Goal: Register for event/course

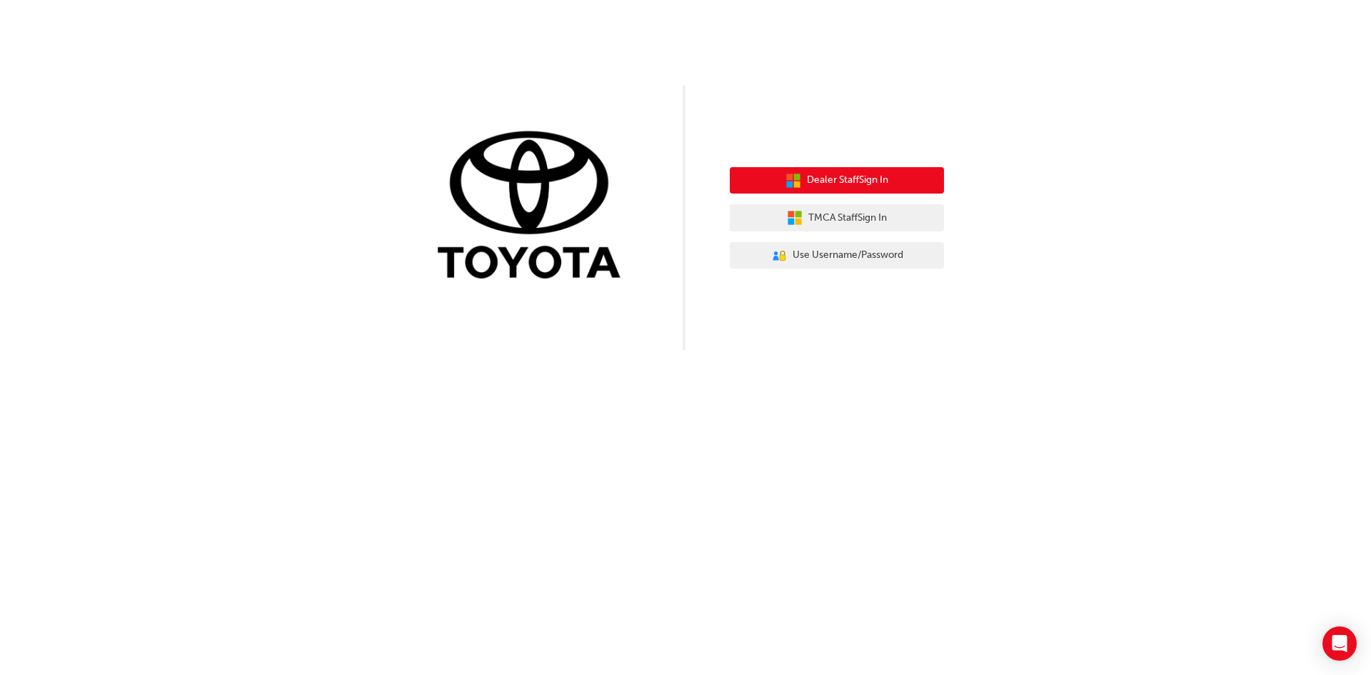
click at [852, 183] on span "Dealer Staff Sign In" at bounding box center [847, 180] width 81 height 16
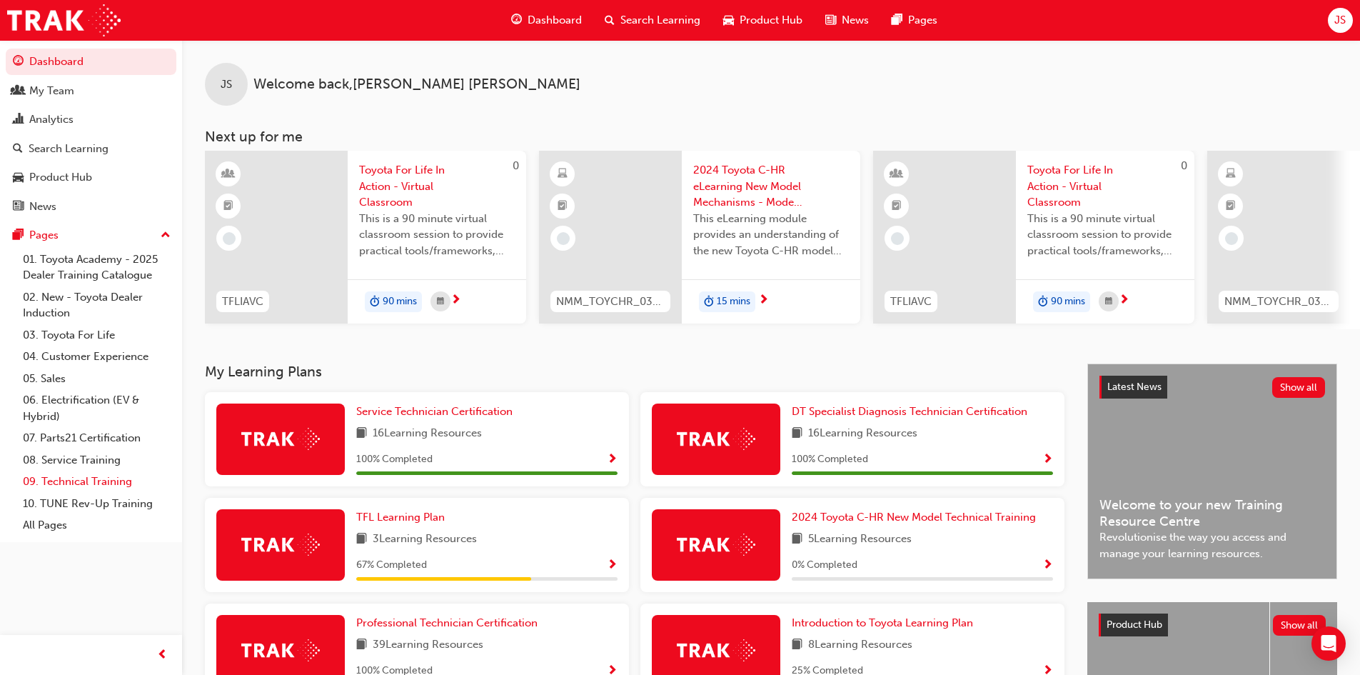
click at [84, 478] on link "09. Technical Training" at bounding box center [96, 481] width 159 height 22
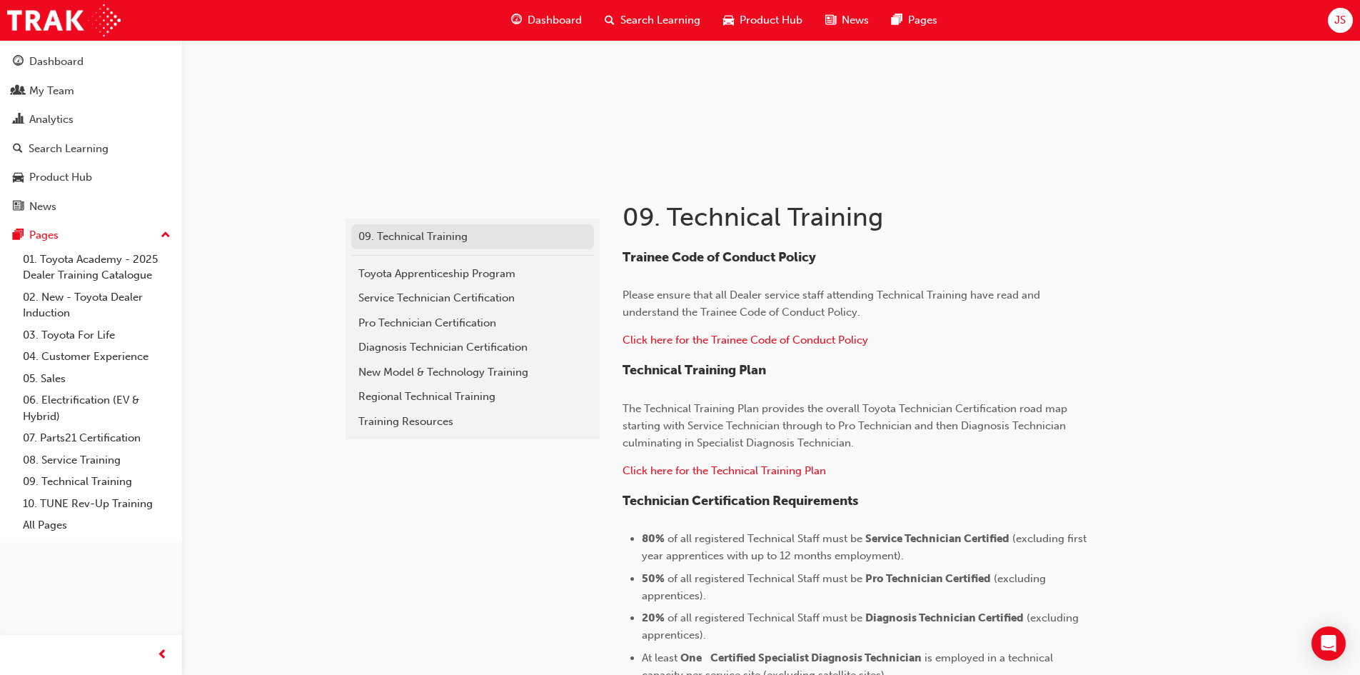
scroll to position [71, 0]
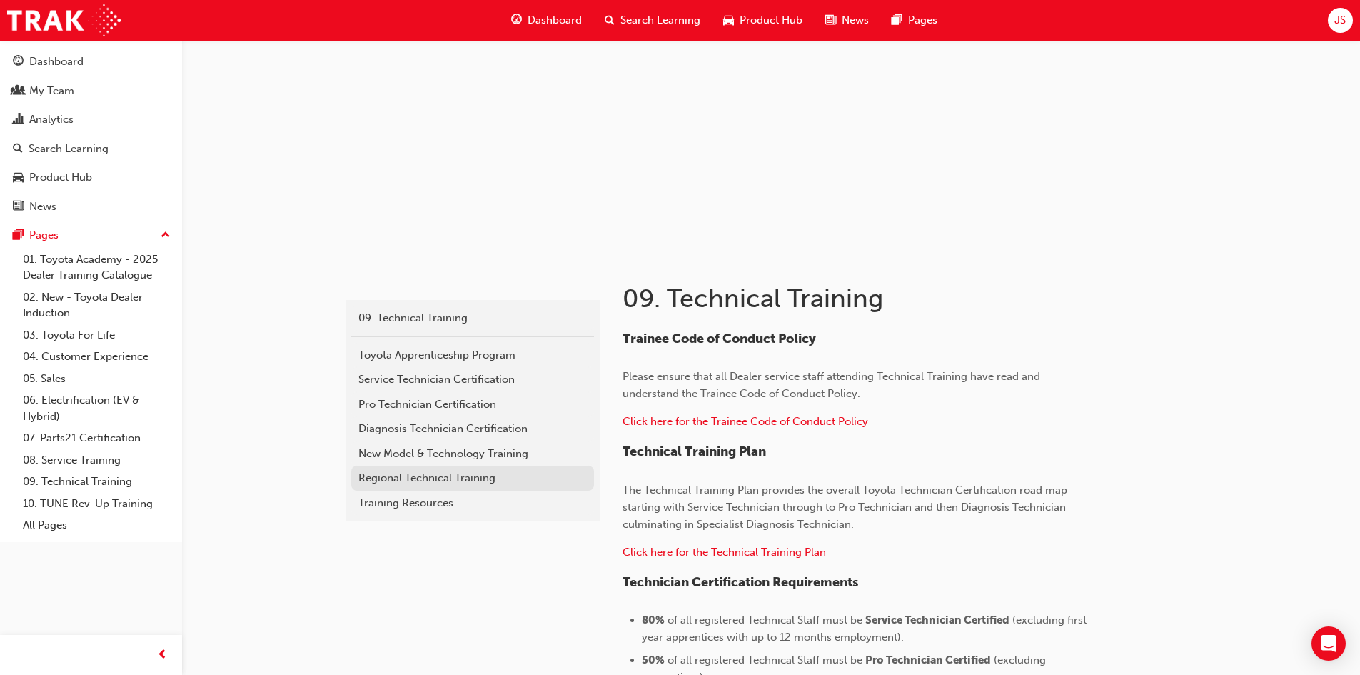
click at [426, 476] on div "Regional Technical Training" at bounding box center [472, 478] width 228 height 16
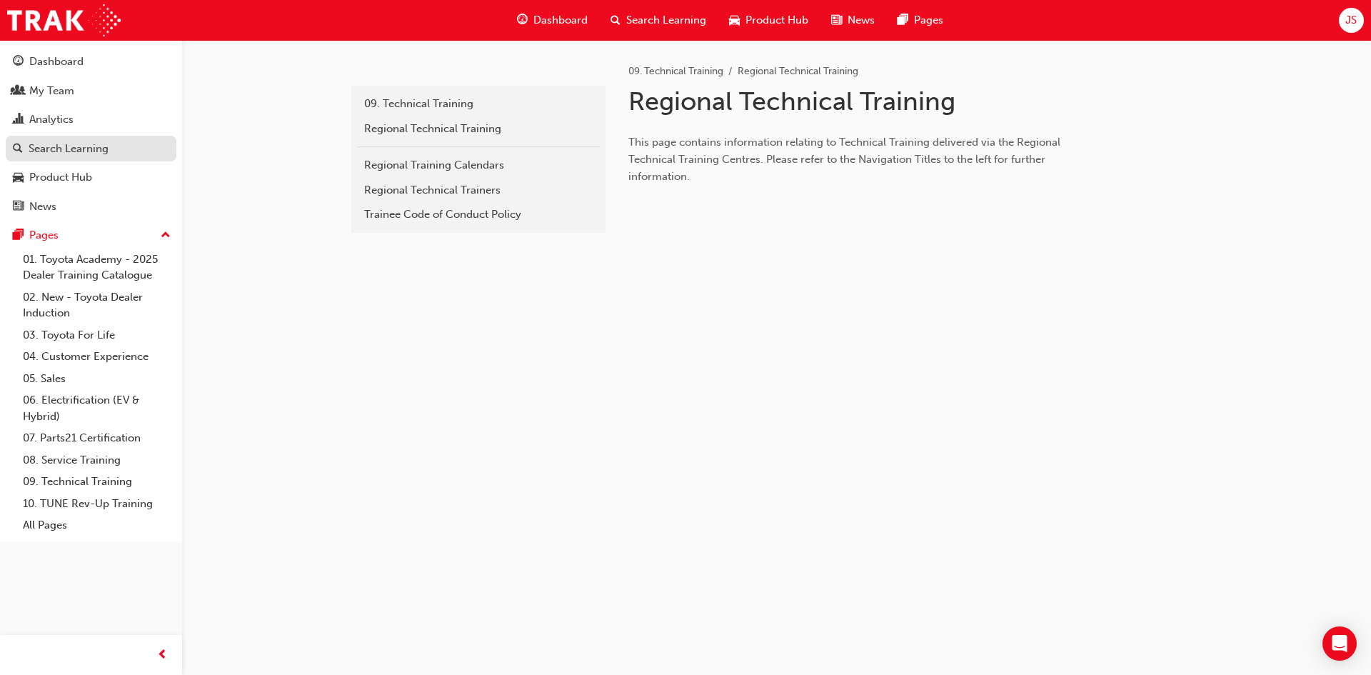
click at [84, 136] on link "Search Learning" at bounding box center [91, 149] width 171 height 26
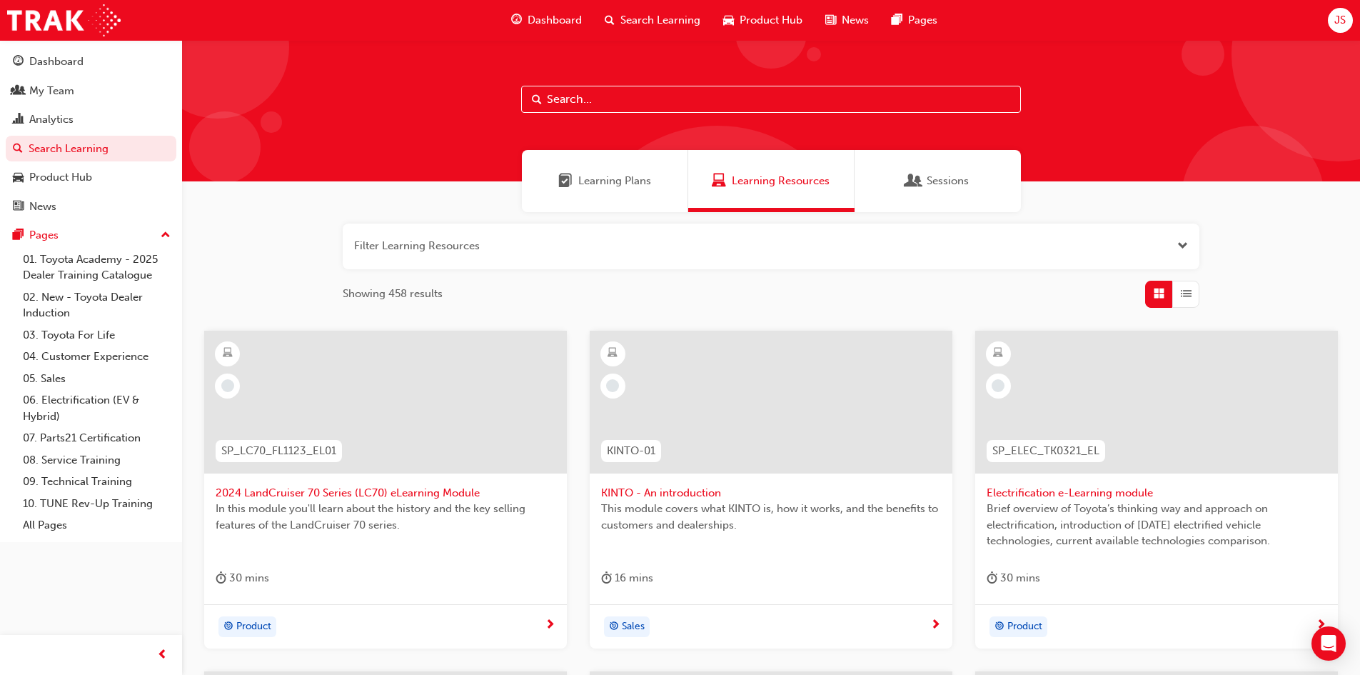
click at [955, 183] on span "Sessions" at bounding box center [948, 181] width 42 height 16
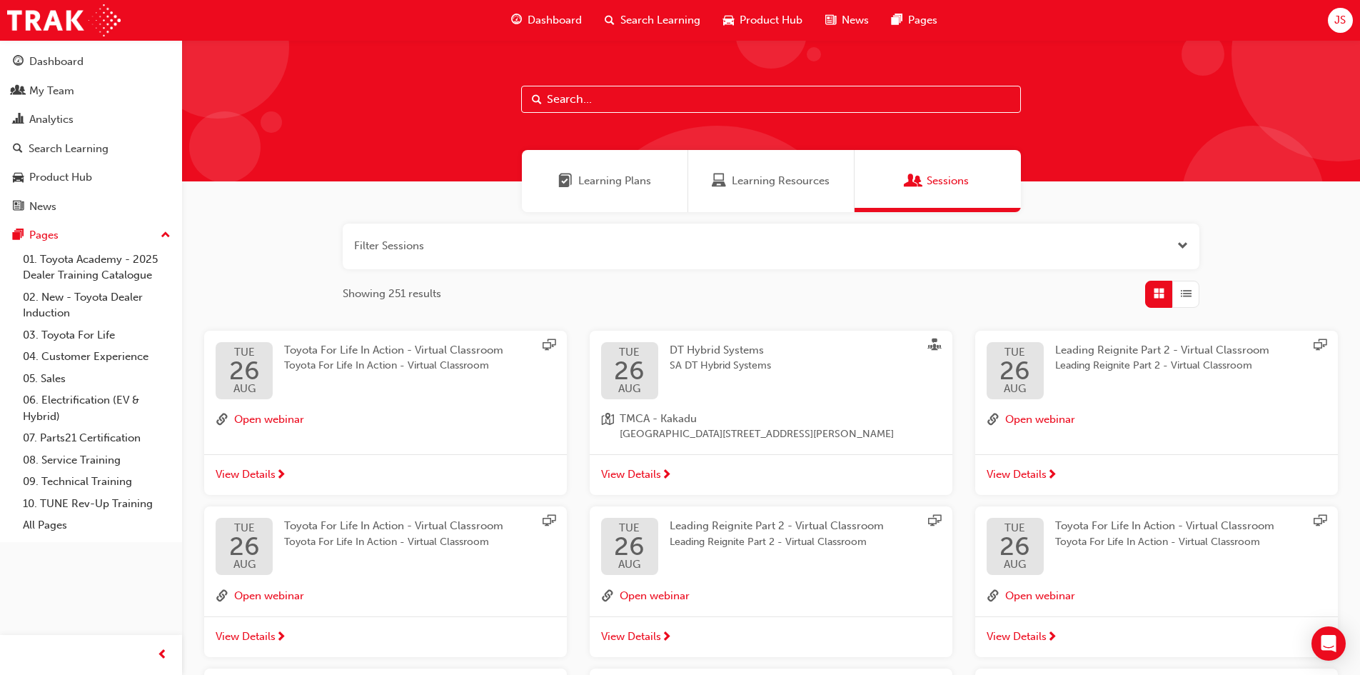
click at [597, 243] on button "button" at bounding box center [771, 246] width 857 height 46
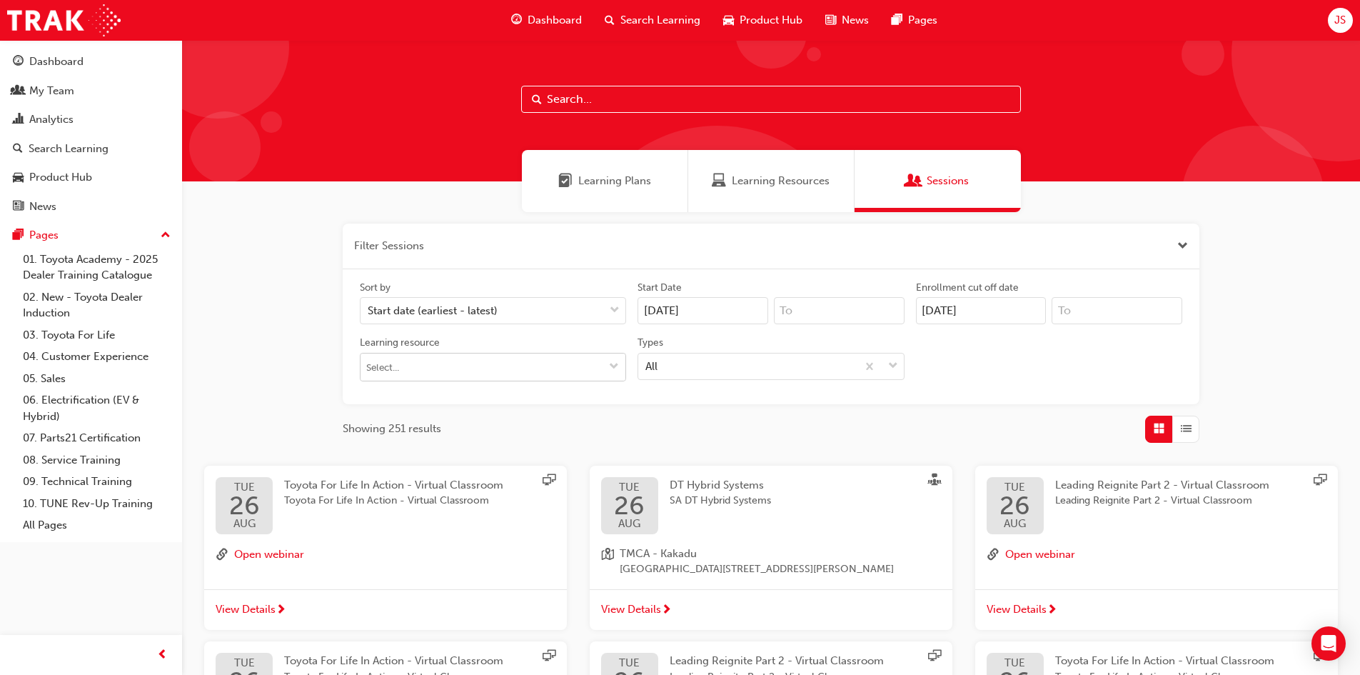
click at [485, 361] on input "Learning resource" at bounding box center [493, 366] width 265 height 27
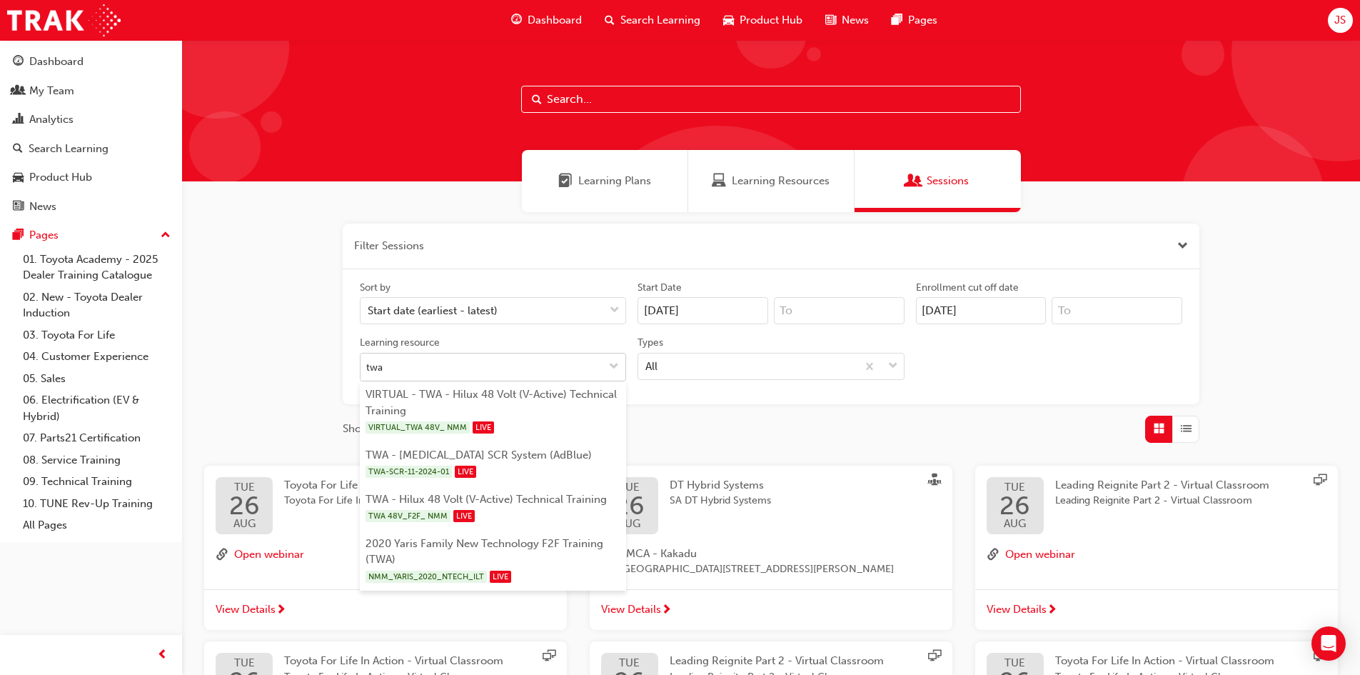
type input "twa"
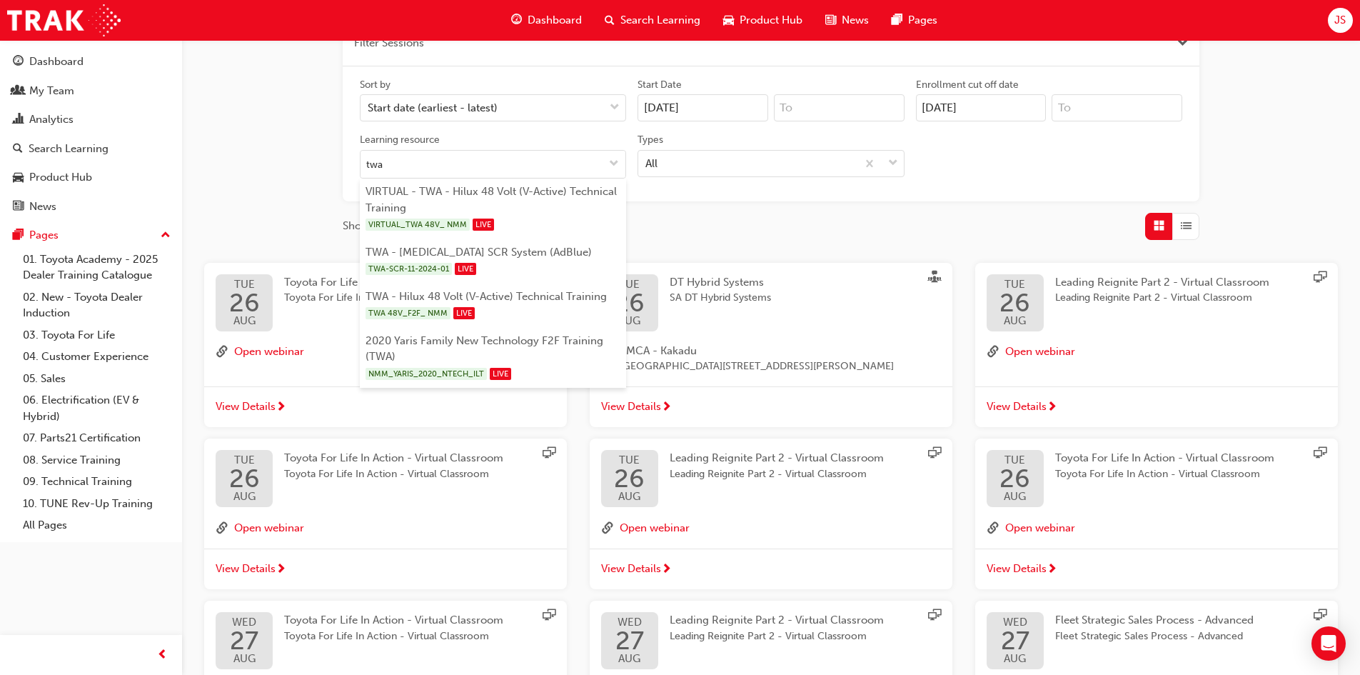
scroll to position [214, 0]
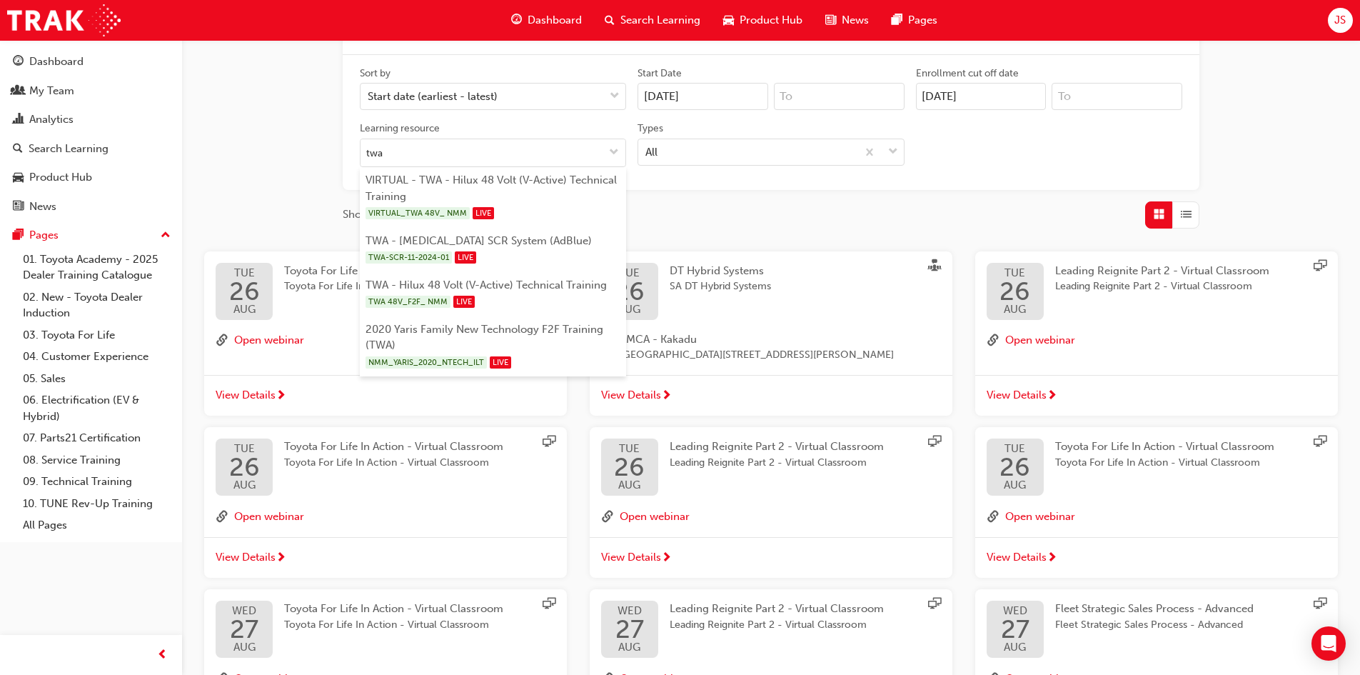
click at [239, 162] on div "Filter Sessions Sort by Start date (earliest - latest) Start Date [DATE] Enroll…" at bounding box center [771, 404] width 1178 height 813
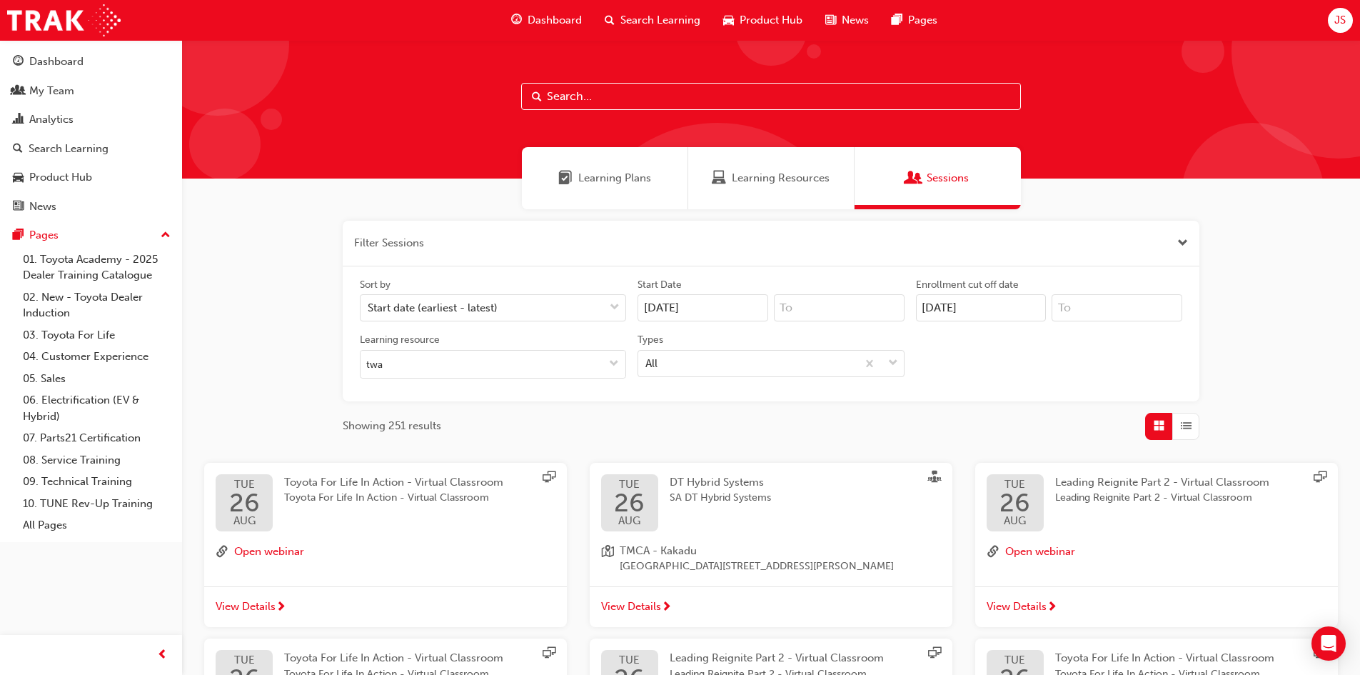
scroll to position [0, 0]
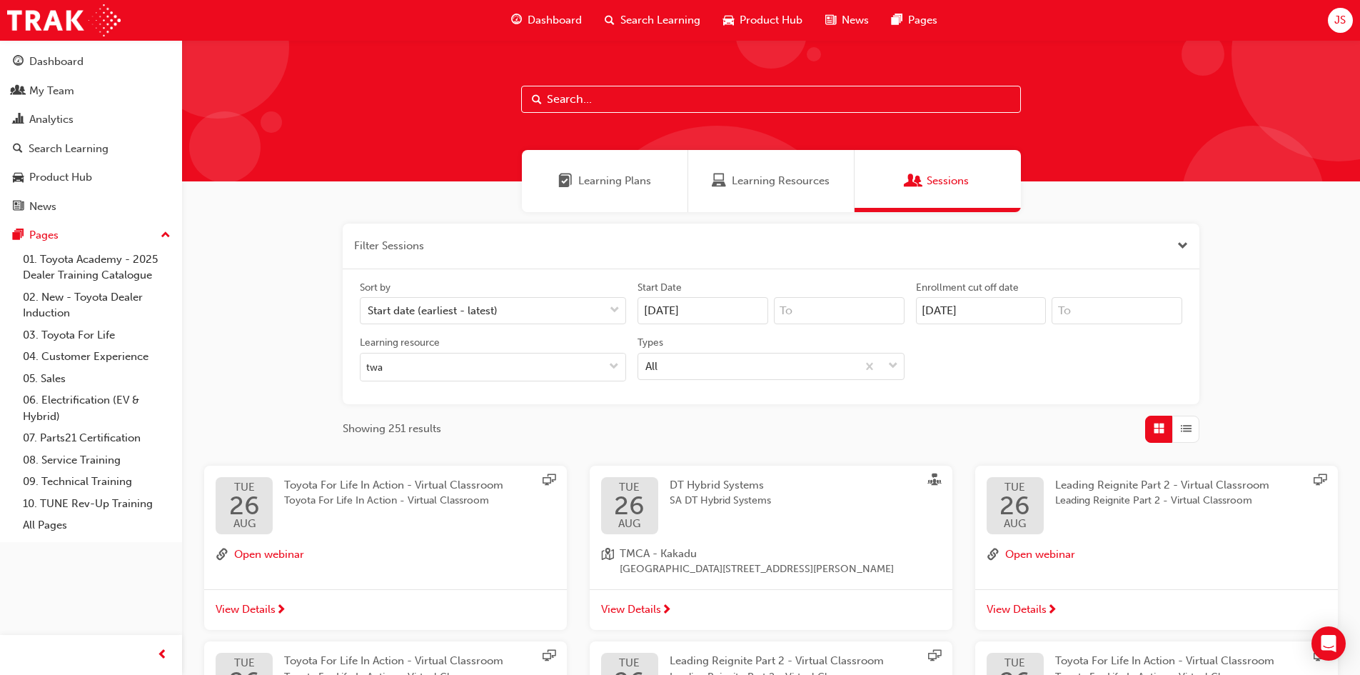
click at [594, 110] on input "text" at bounding box center [771, 99] width 500 height 27
paste input "Technical Advisor Training"
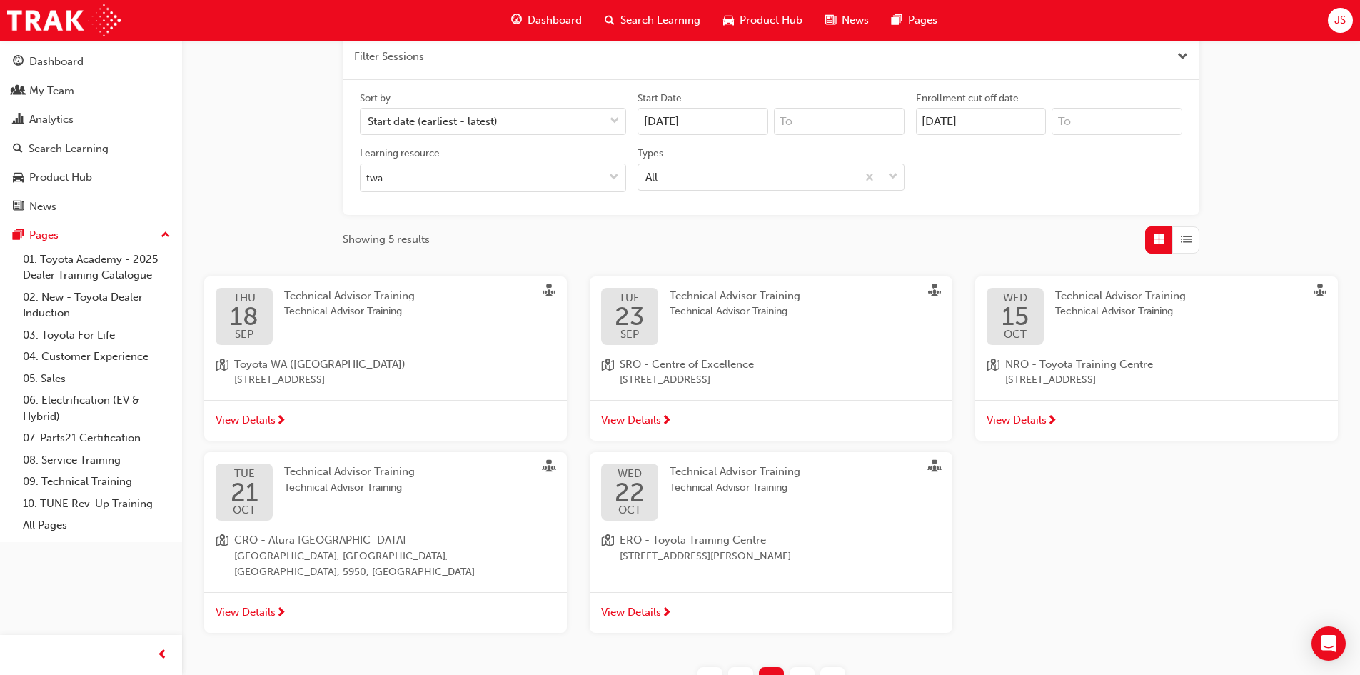
scroll to position [214, 0]
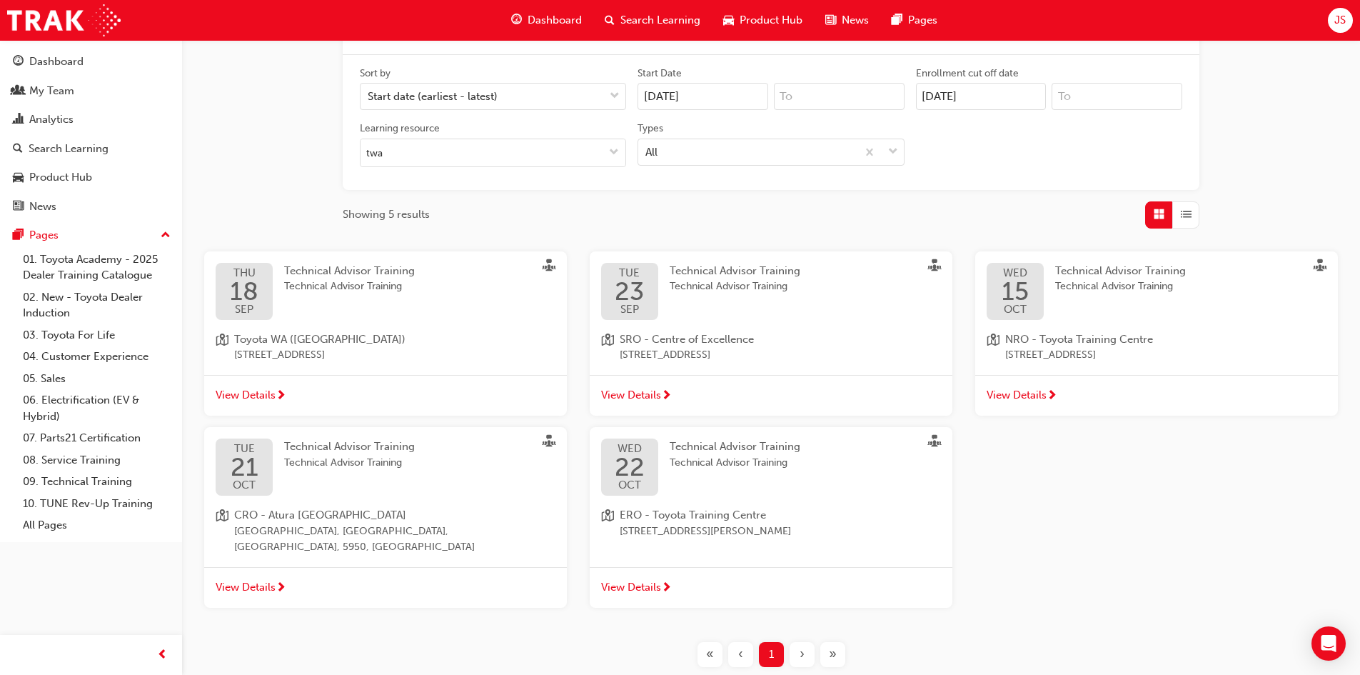
type input "Technical Advisor Training"
click at [224, 393] on span "View Details" at bounding box center [246, 395] width 60 height 16
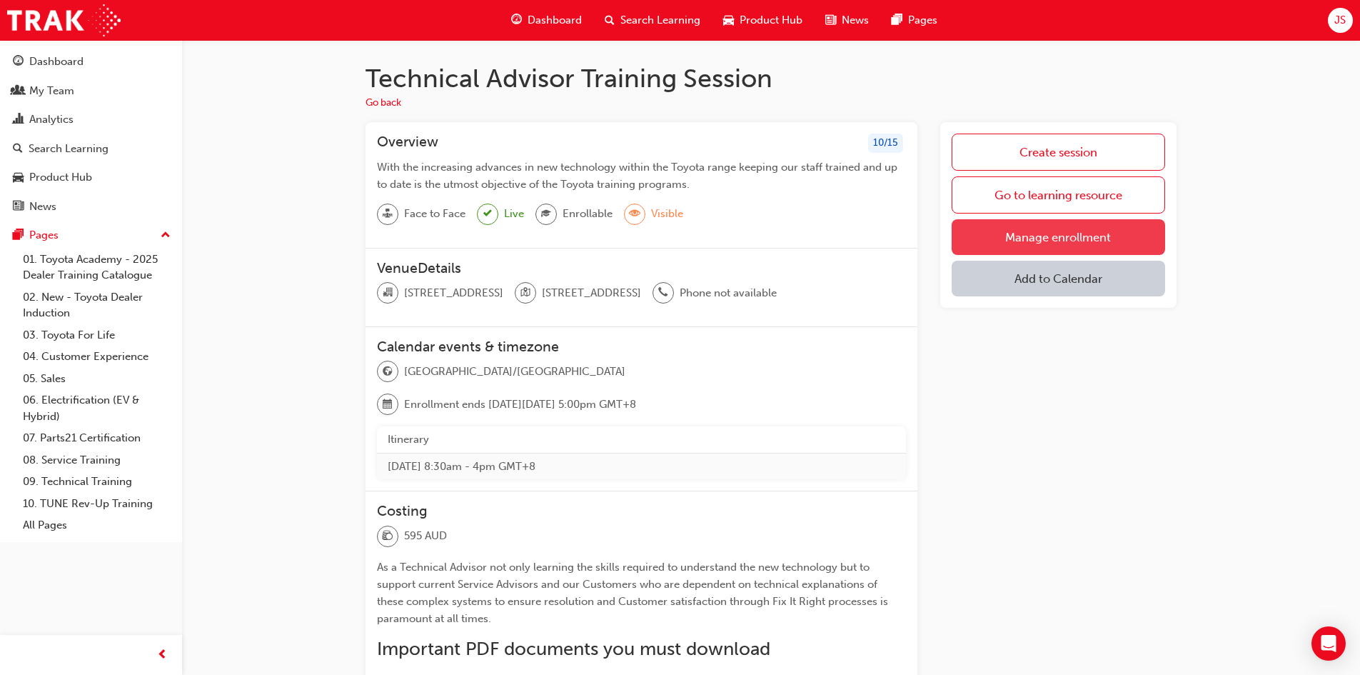
click at [1084, 232] on link "Manage enrollment" at bounding box center [1058, 237] width 213 height 36
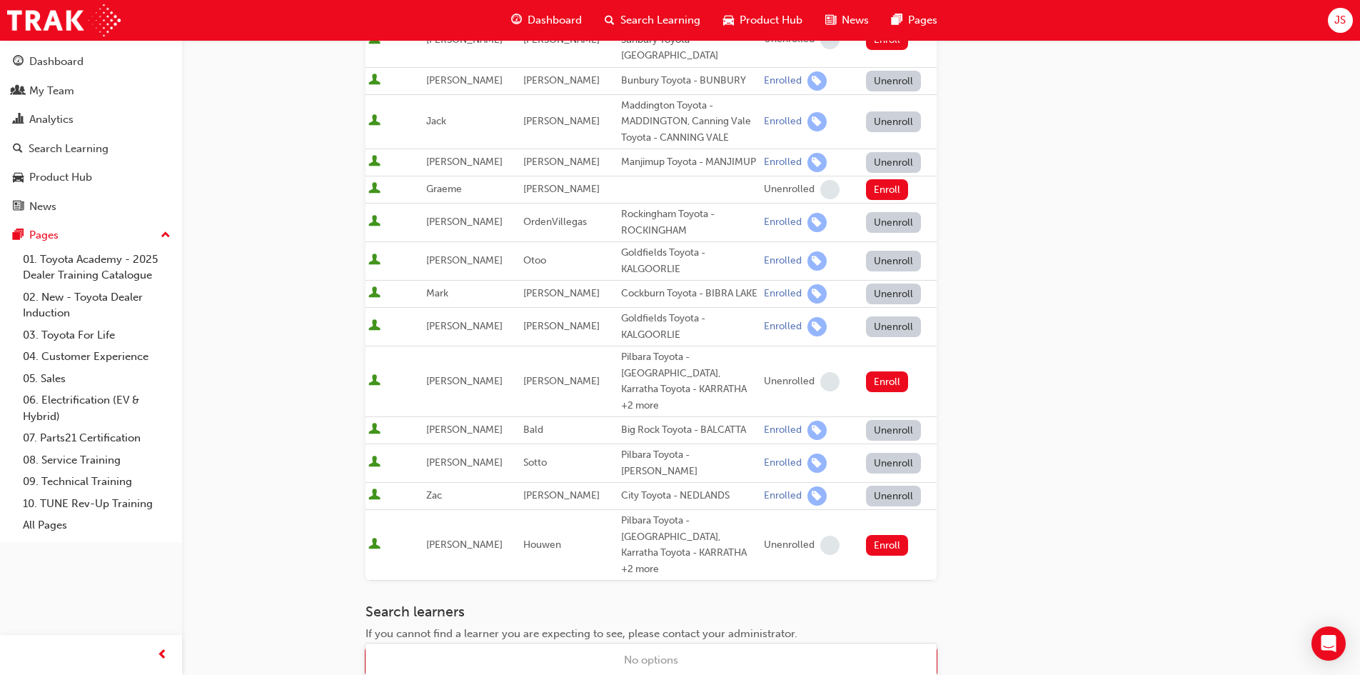
scroll to position [293, 0]
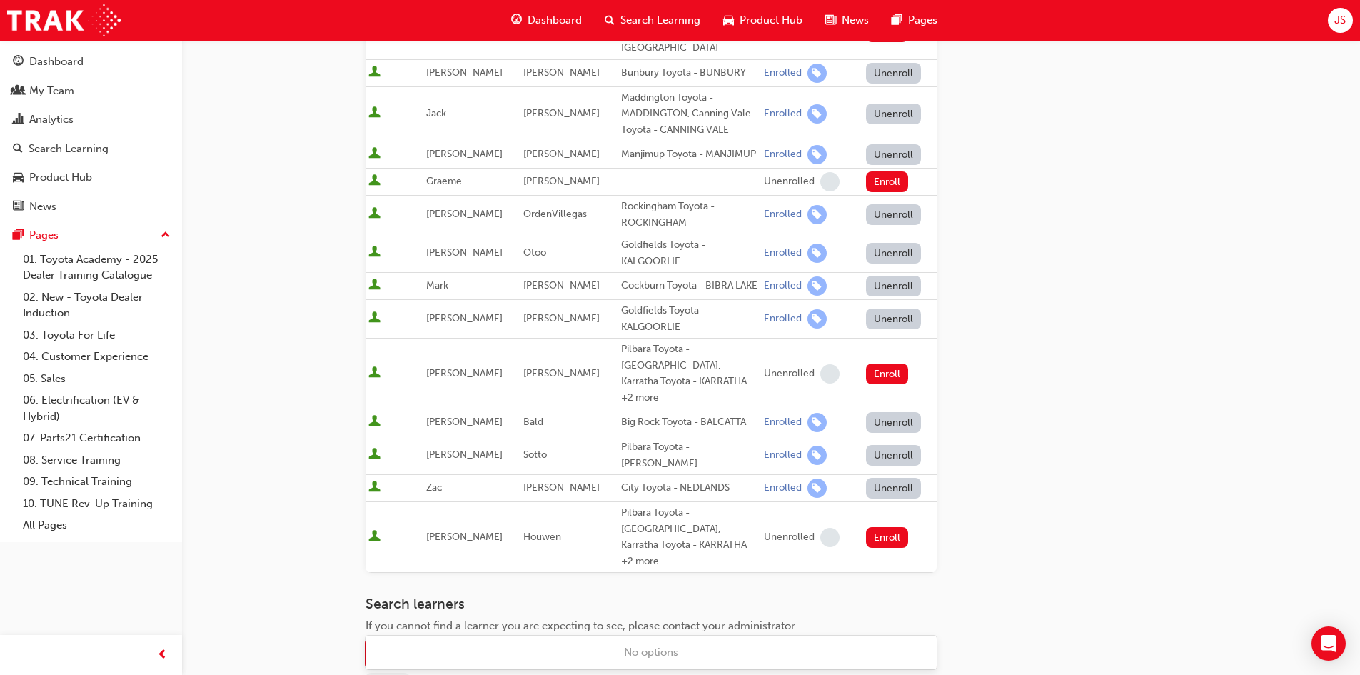
click at [410, 641] on div "Name" at bounding box center [640, 653] width 548 height 25
type input "[PERSON_NAME]"
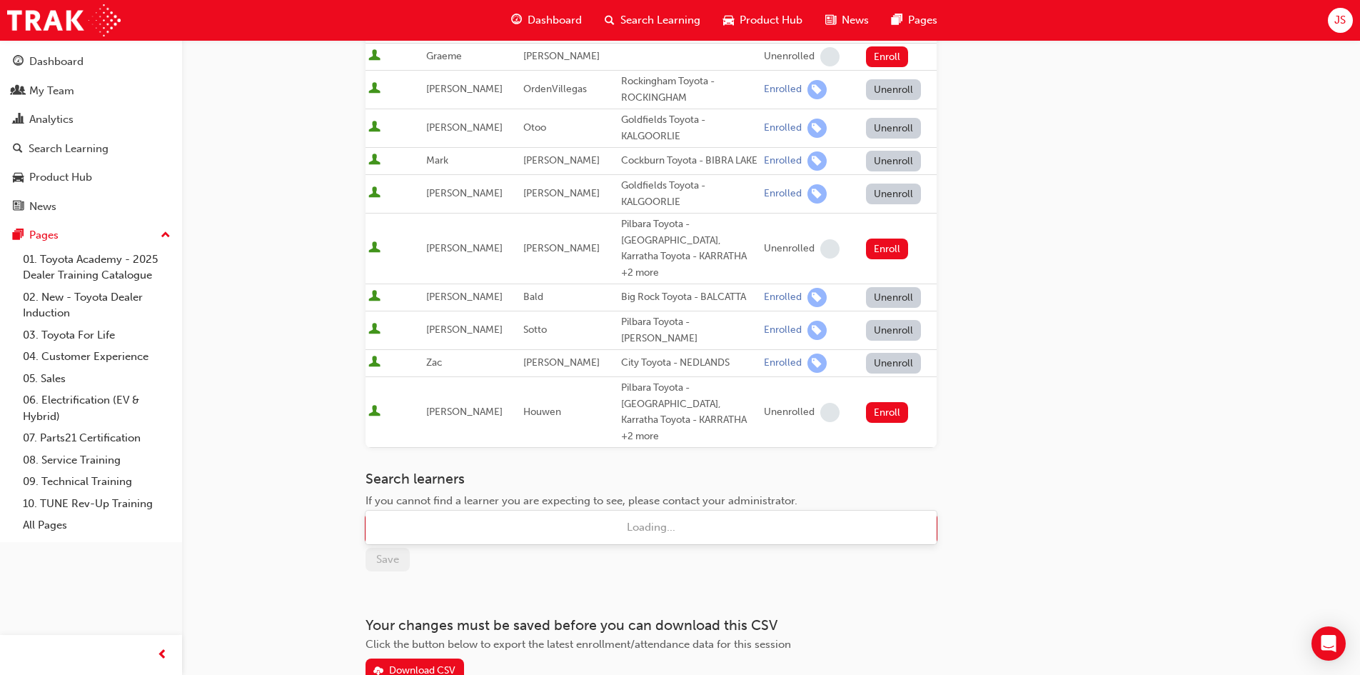
scroll to position [436, 0]
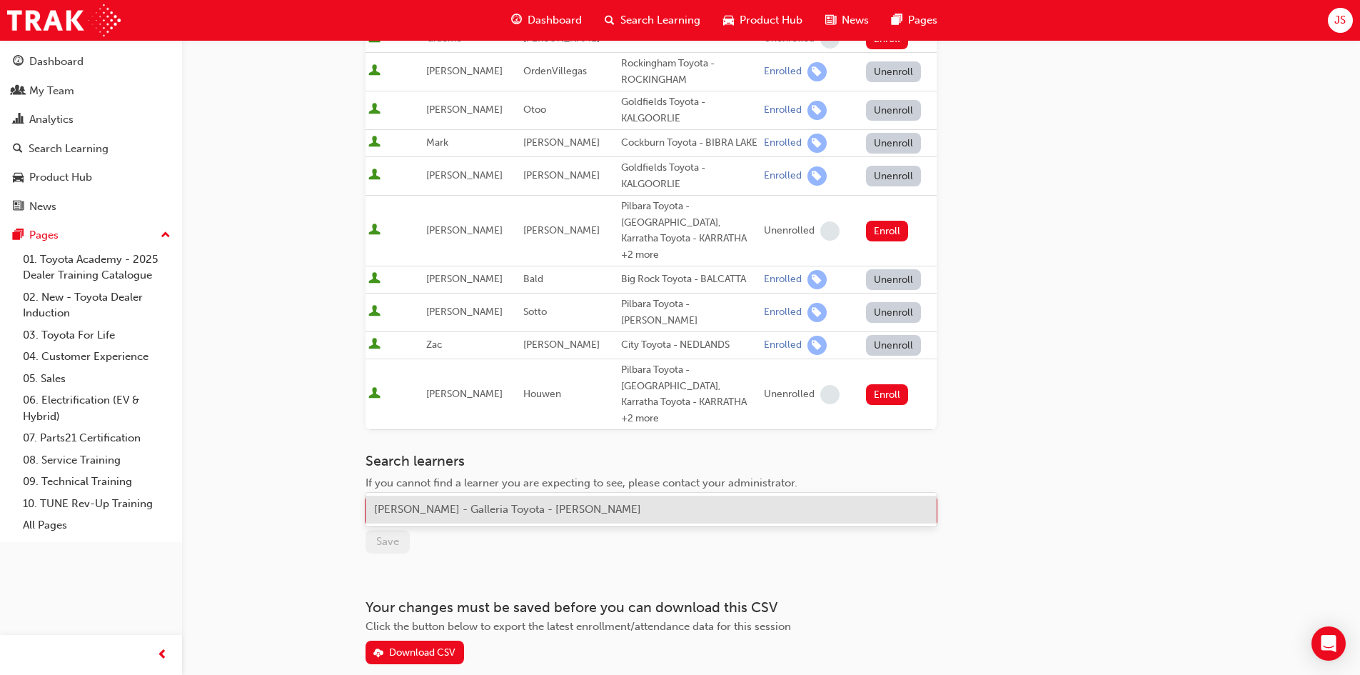
click at [531, 515] on span "[PERSON_NAME] - Galleria Toyota - [PERSON_NAME]" at bounding box center [507, 509] width 267 height 13
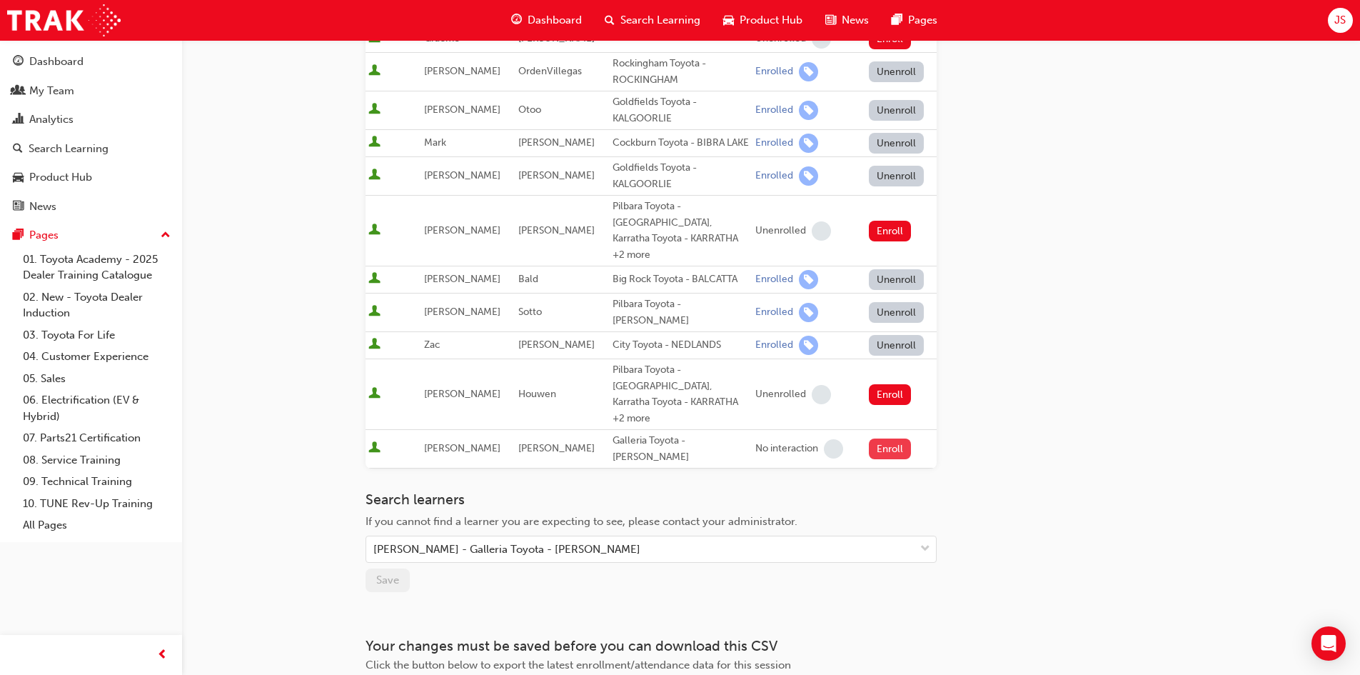
click at [877, 438] on button "Enroll" at bounding box center [890, 448] width 43 height 21
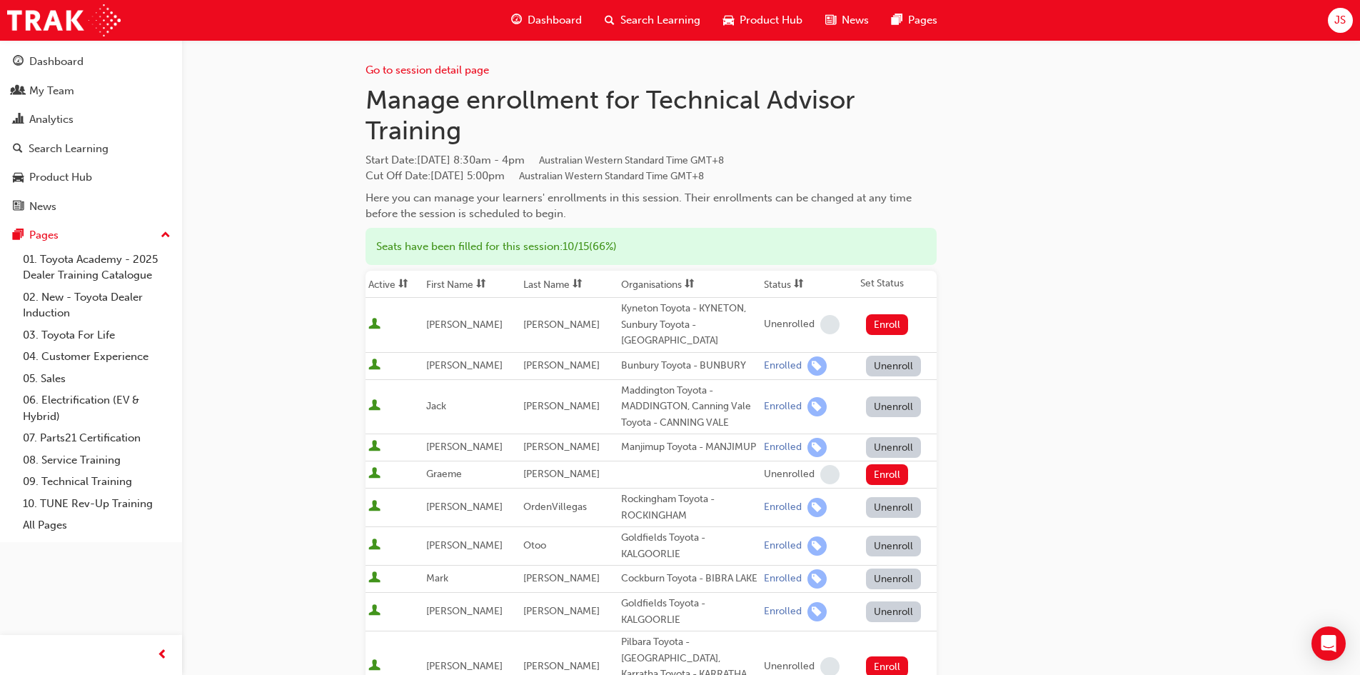
scroll to position [0, 0]
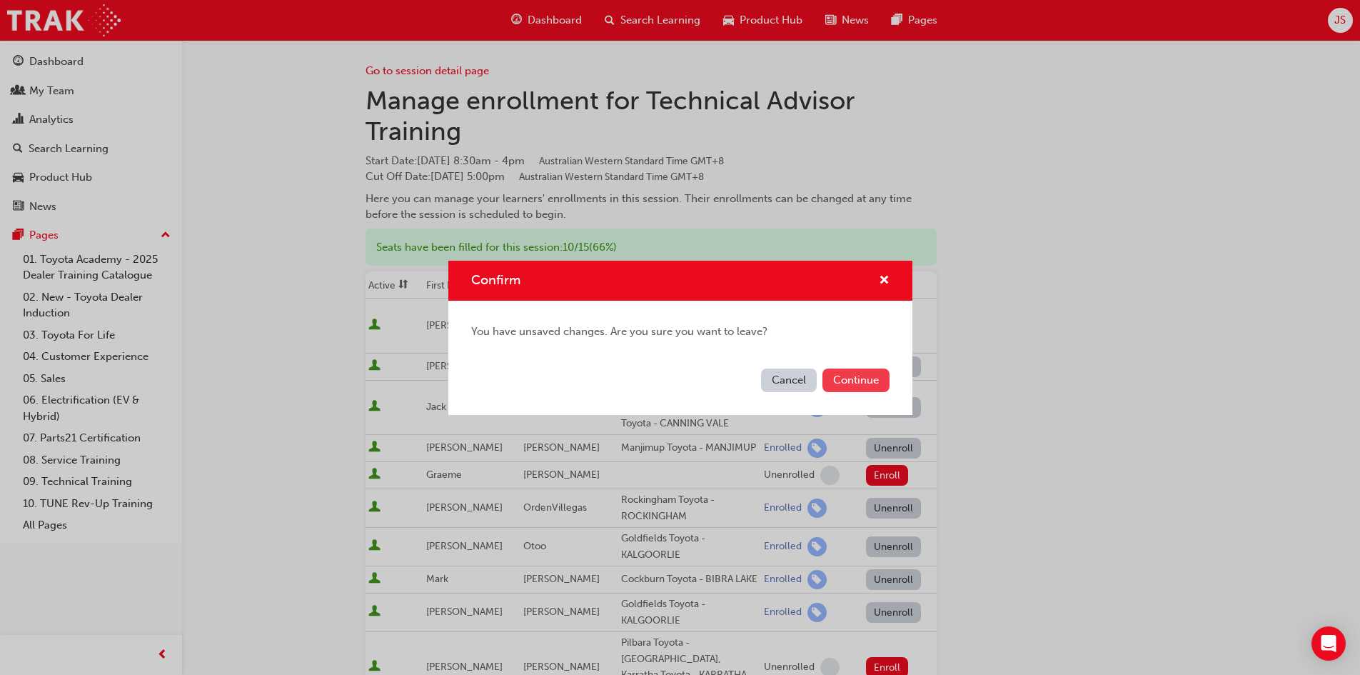
click at [844, 382] on button "Continue" at bounding box center [855, 380] width 67 height 24
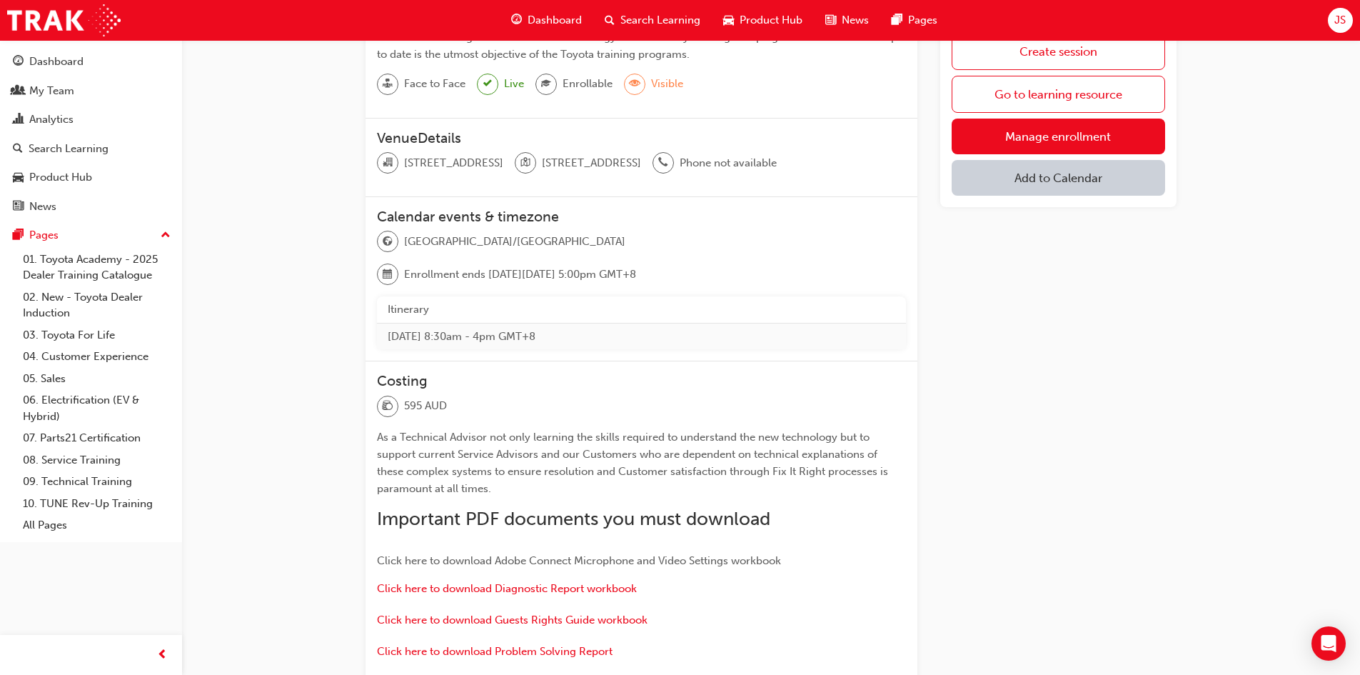
scroll to position [143, 0]
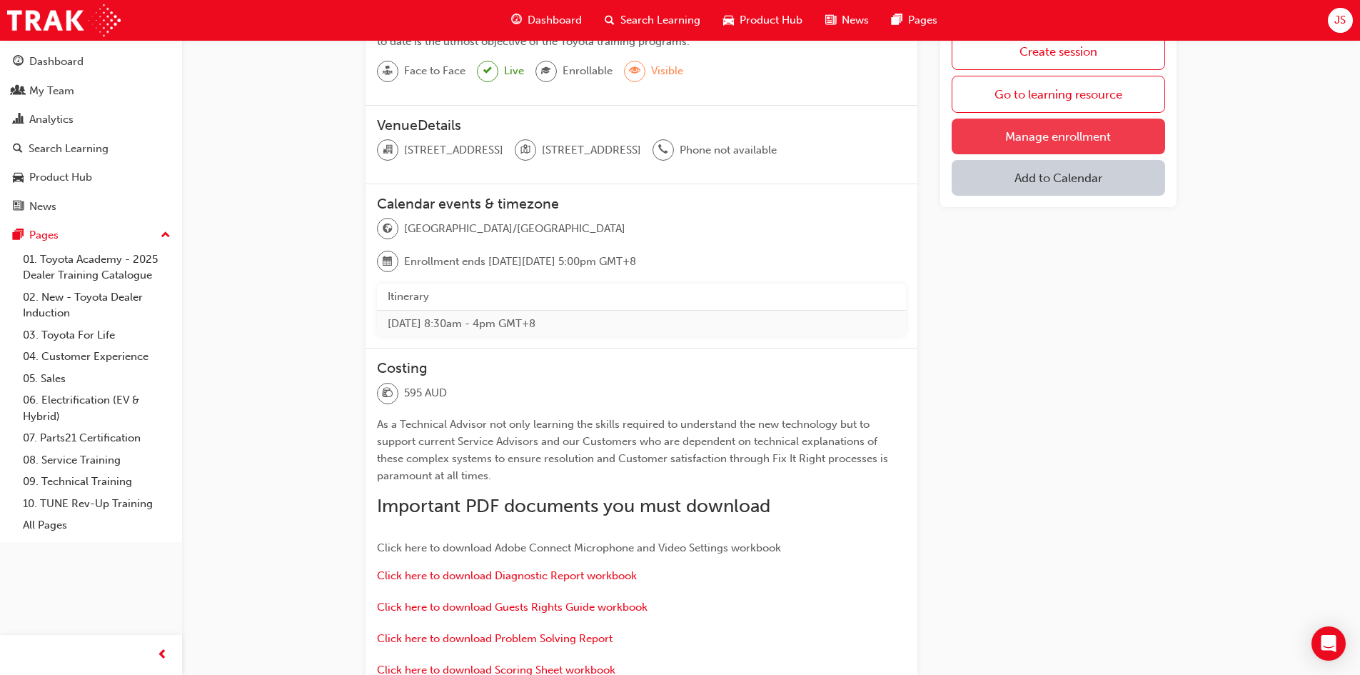
click at [1057, 133] on link "Manage enrollment" at bounding box center [1058, 137] width 213 height 36
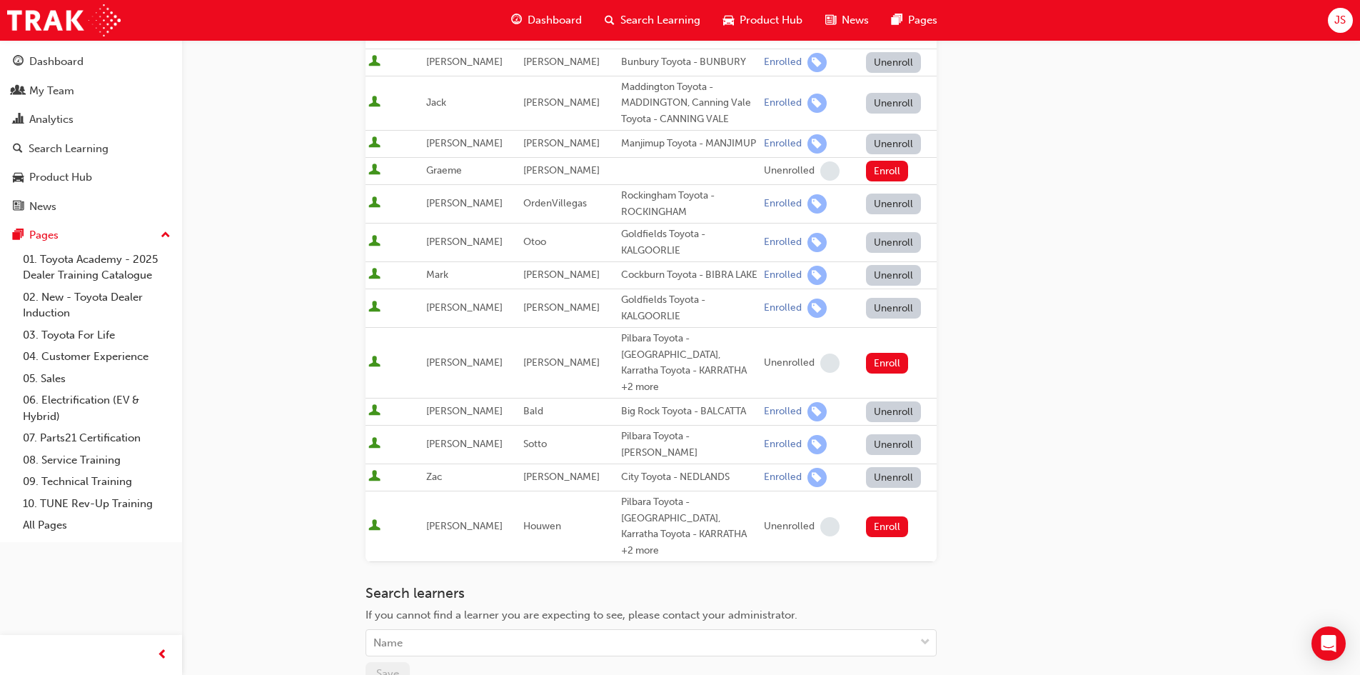
scroll to position [357, 0]
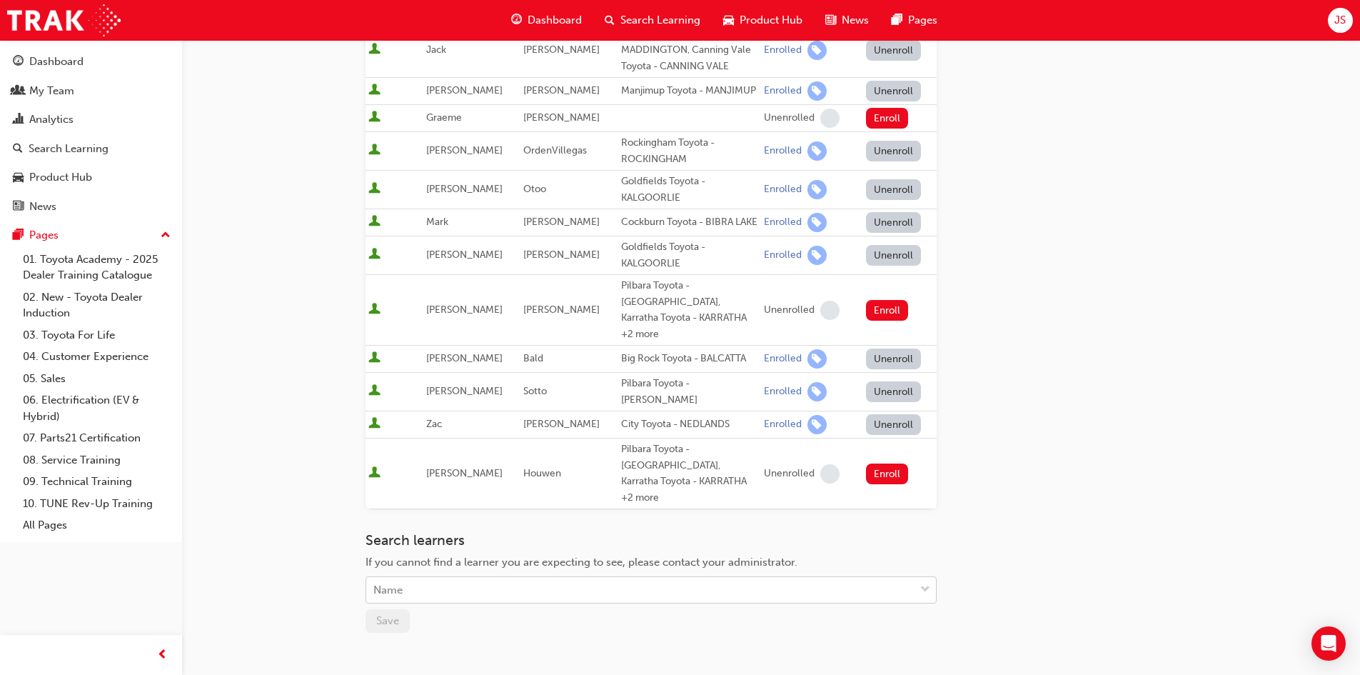
click at [528, 578] on div "Name" at bounding box center [640, 590] width 548 height 25
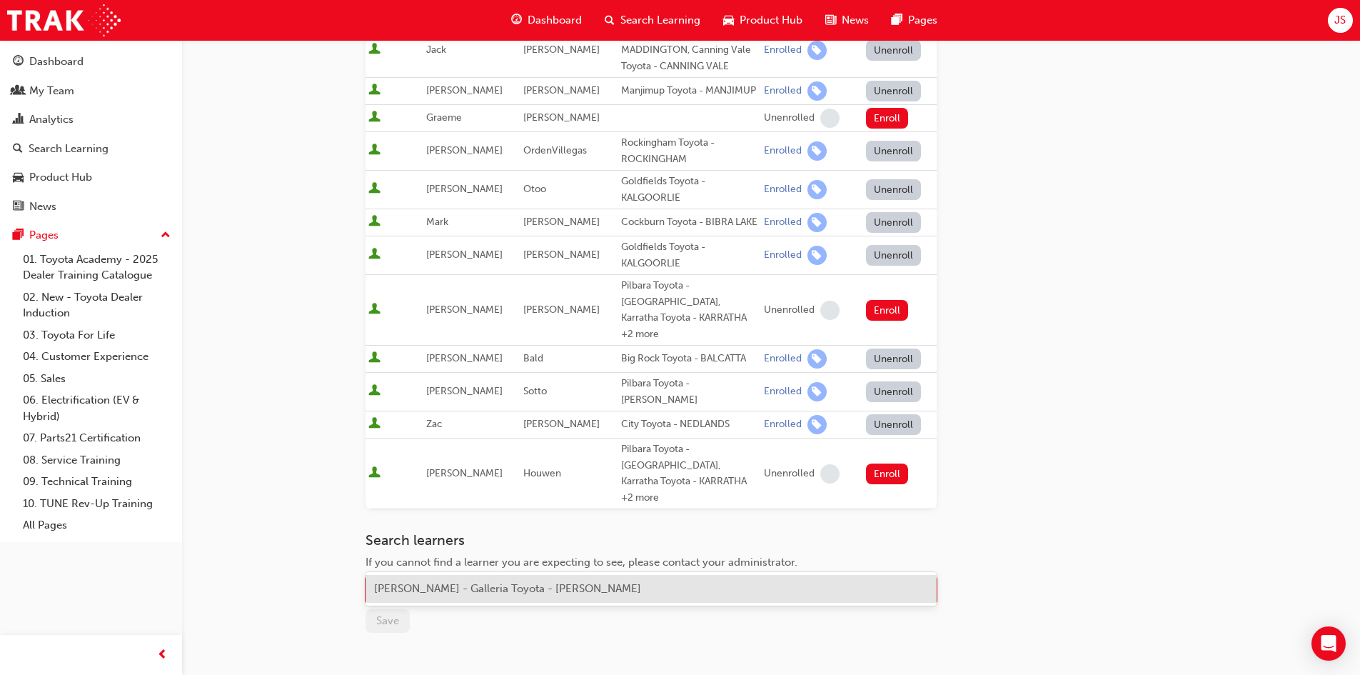
click at [530, 589] on span "[PERSON_NAME] - Galleria Toyota - [PERSON_NAME]" at bounding box center [507, 588] width 267 height 13
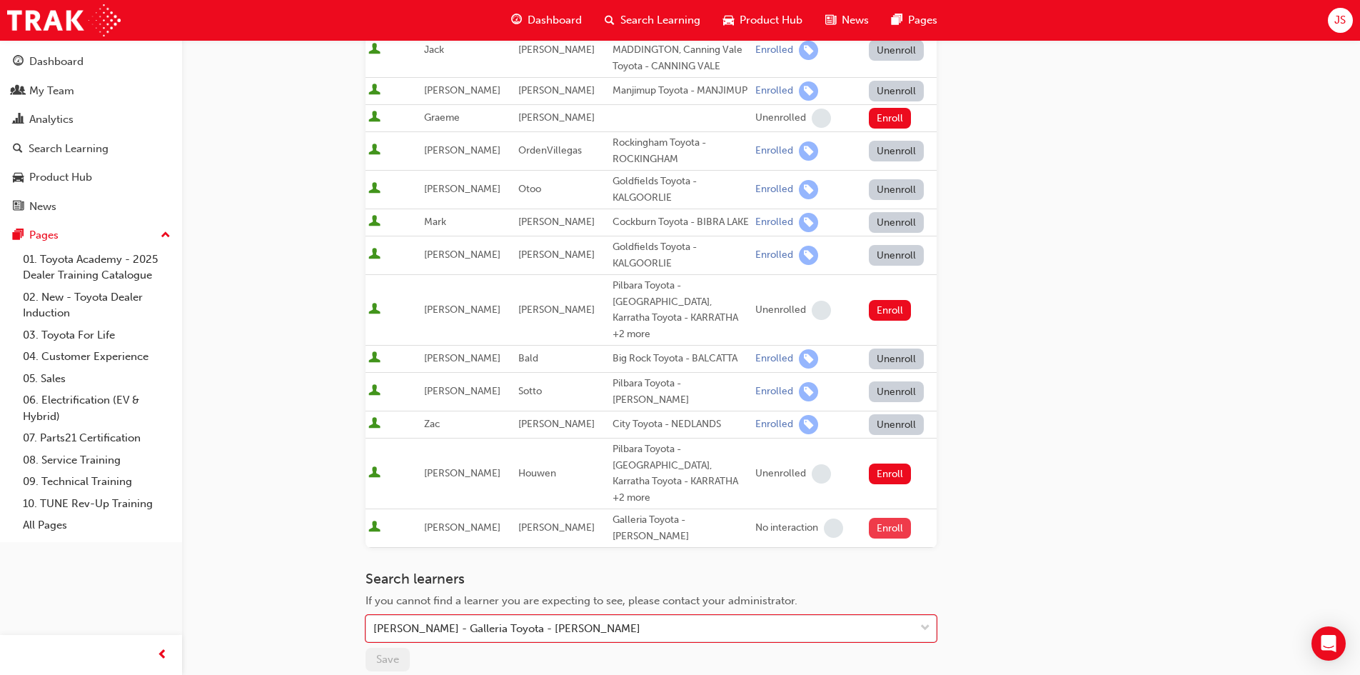
click at [890, 518] on button "Enroll" at bounding box center [890, 528] width 43 height 21
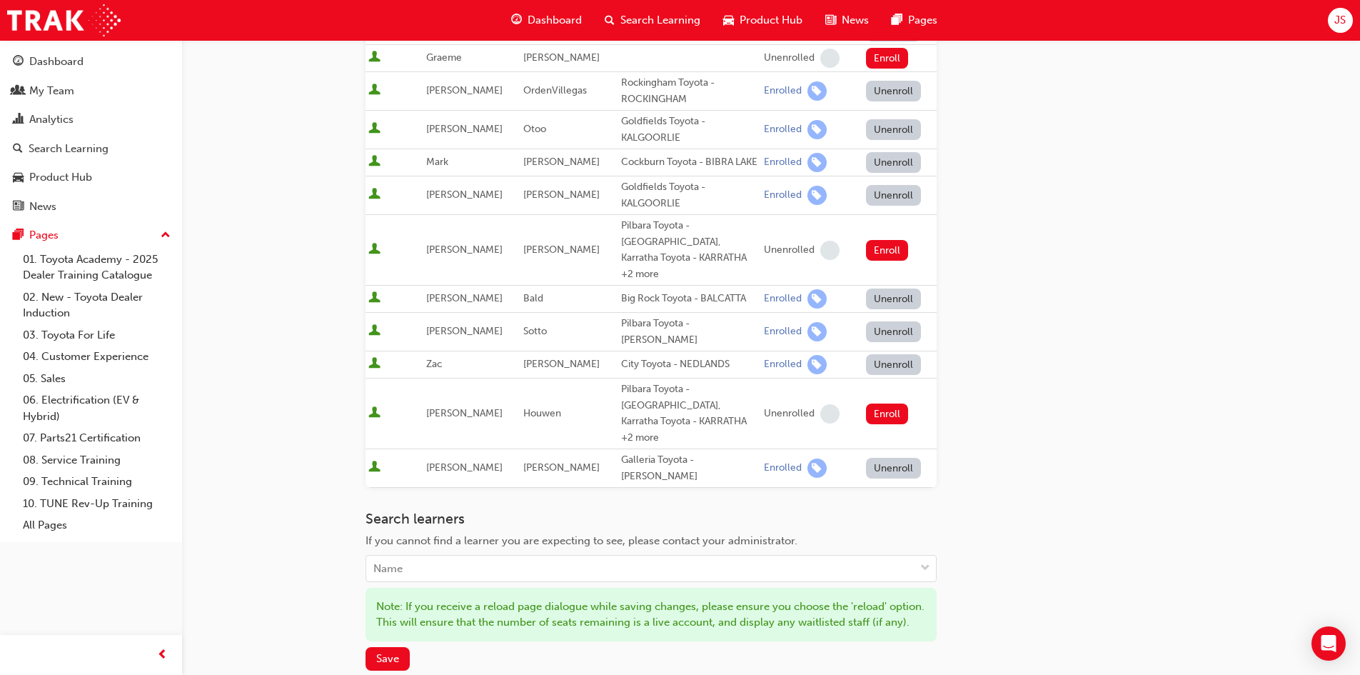
scroll to position [571, 0]
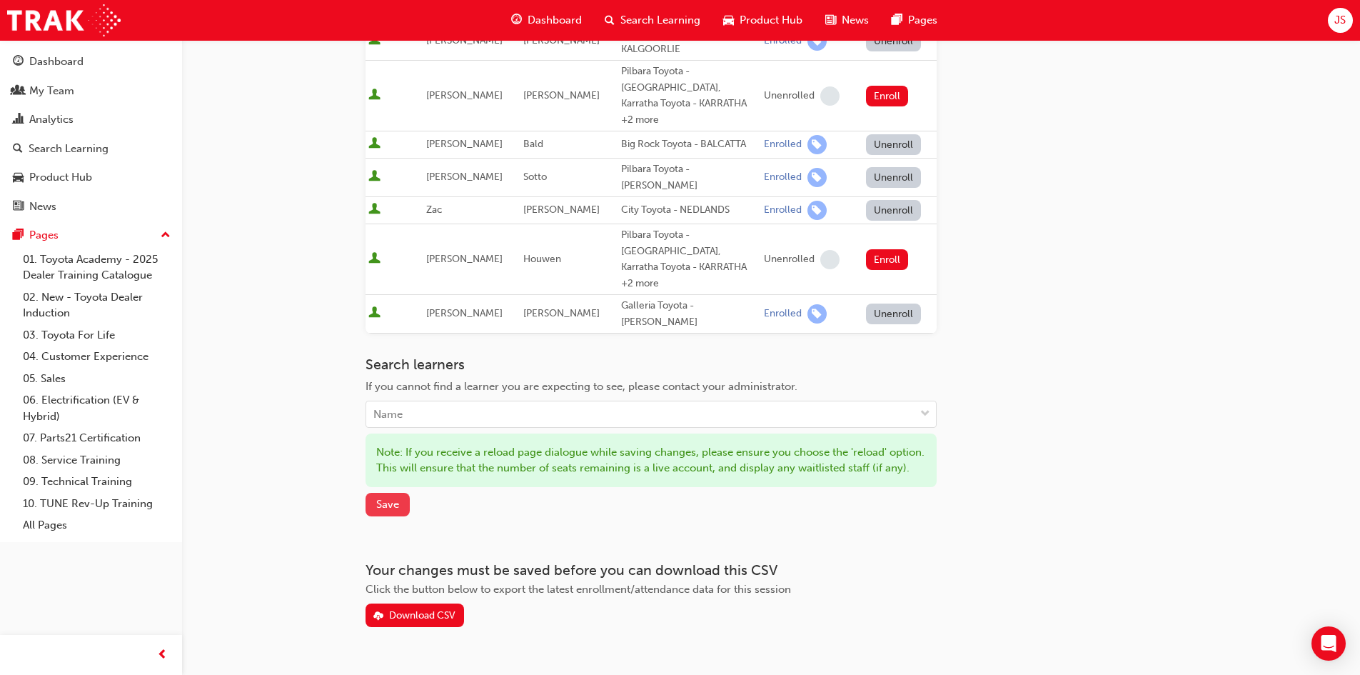
click at [373, 493] on button "Save" at bounding box center [388, 505] width 44 height 24
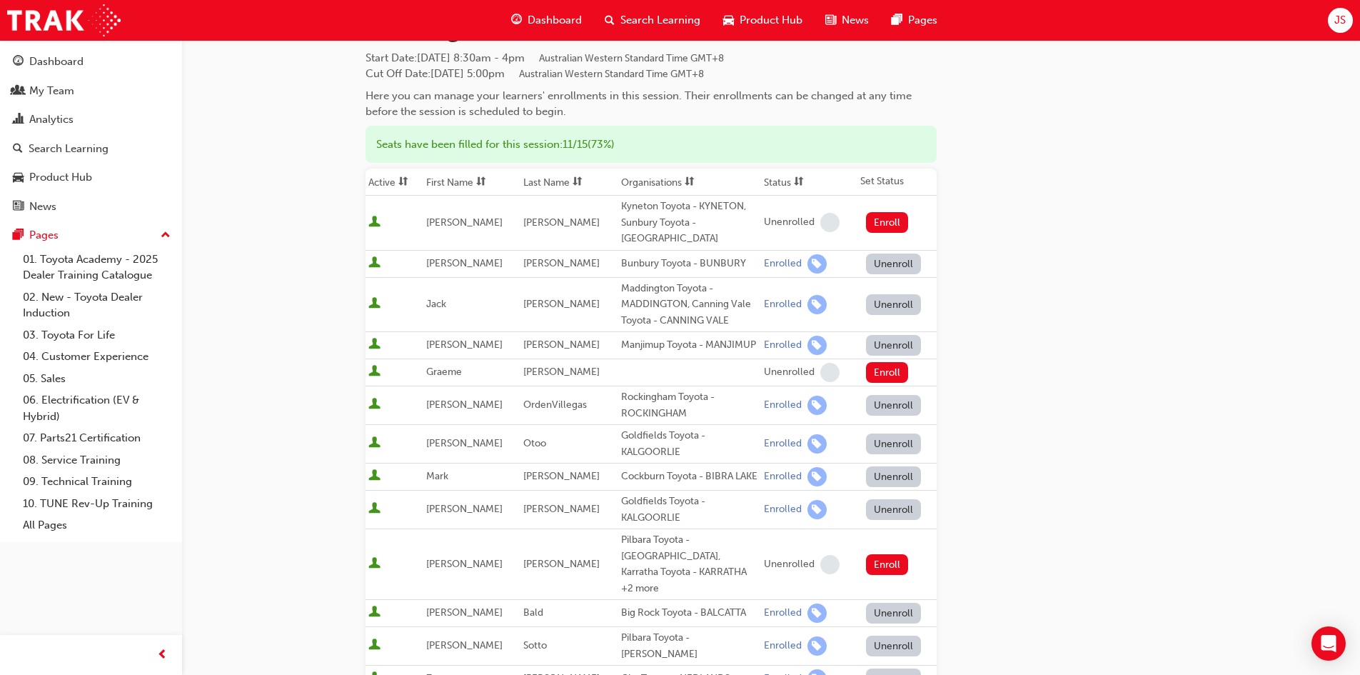
scroll to position [0, 0]
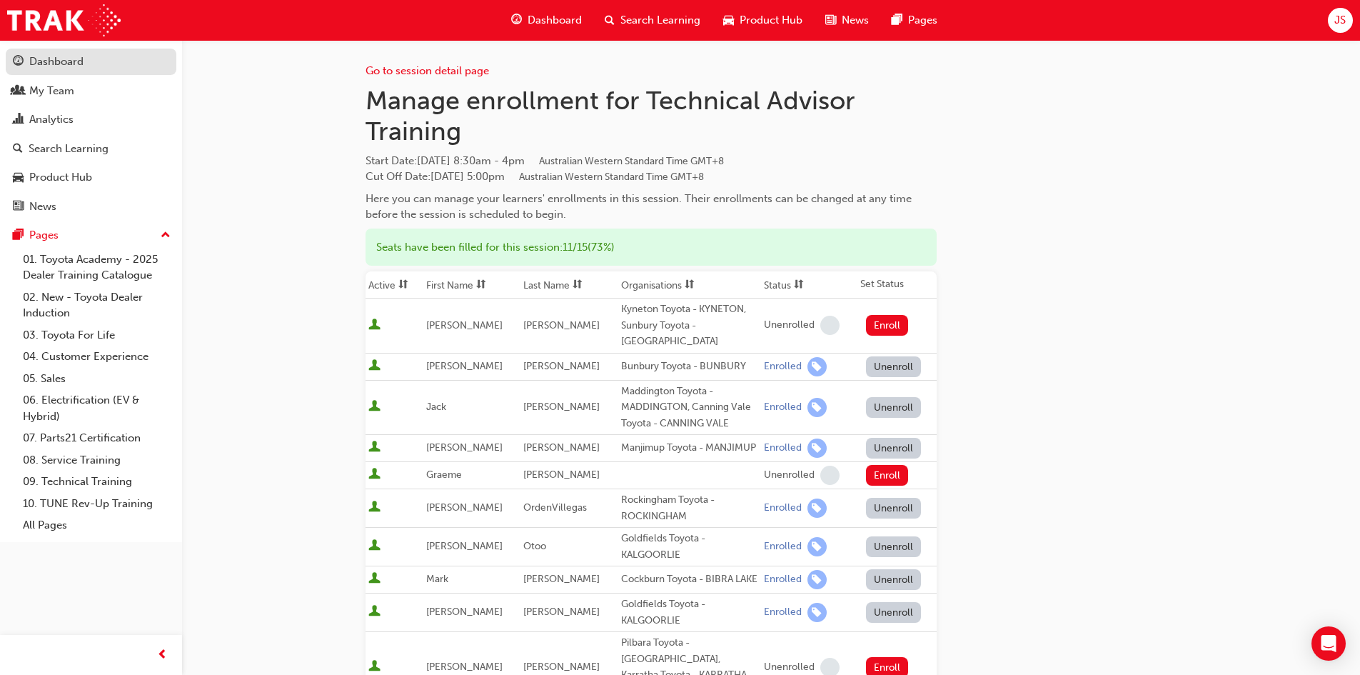
click at [58, 57] on div "Dashboard" at bounding box center [56, 62] width 54 height 16
